Goal: Information Seeking & Learning: Learn about a topic

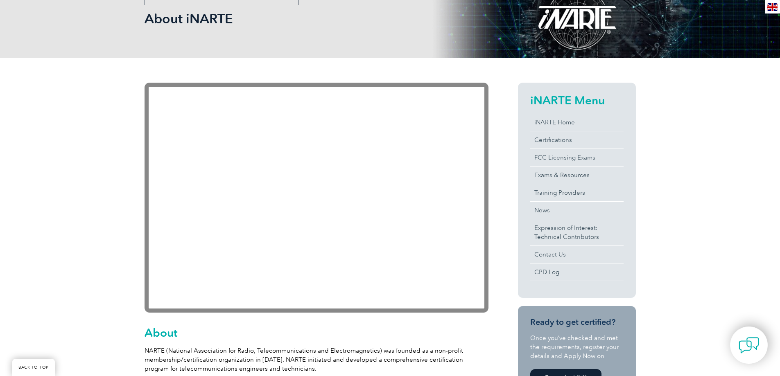
scroll to position [205, 0]
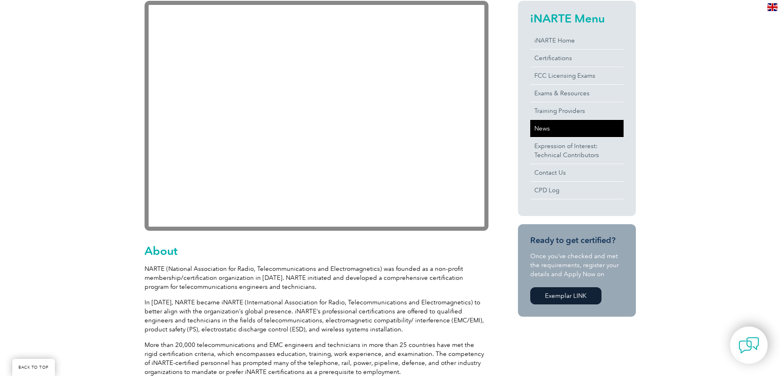
click at [547, 129] on link "News" at bounding box center [576, 128] width 93 height 17
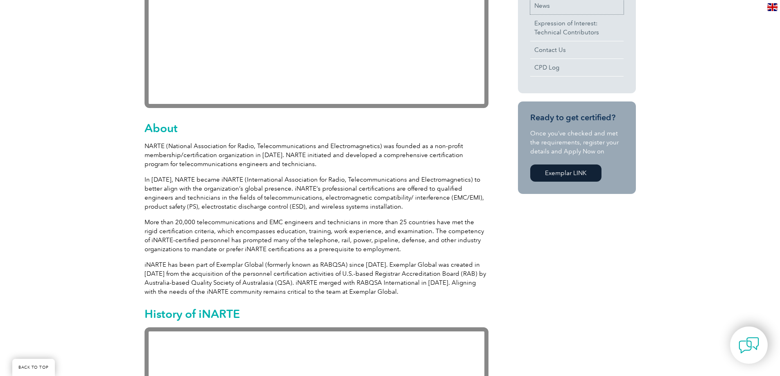
scroll to position [246, 0]
